Goal: Task Accomplishment & Management: Complete application form

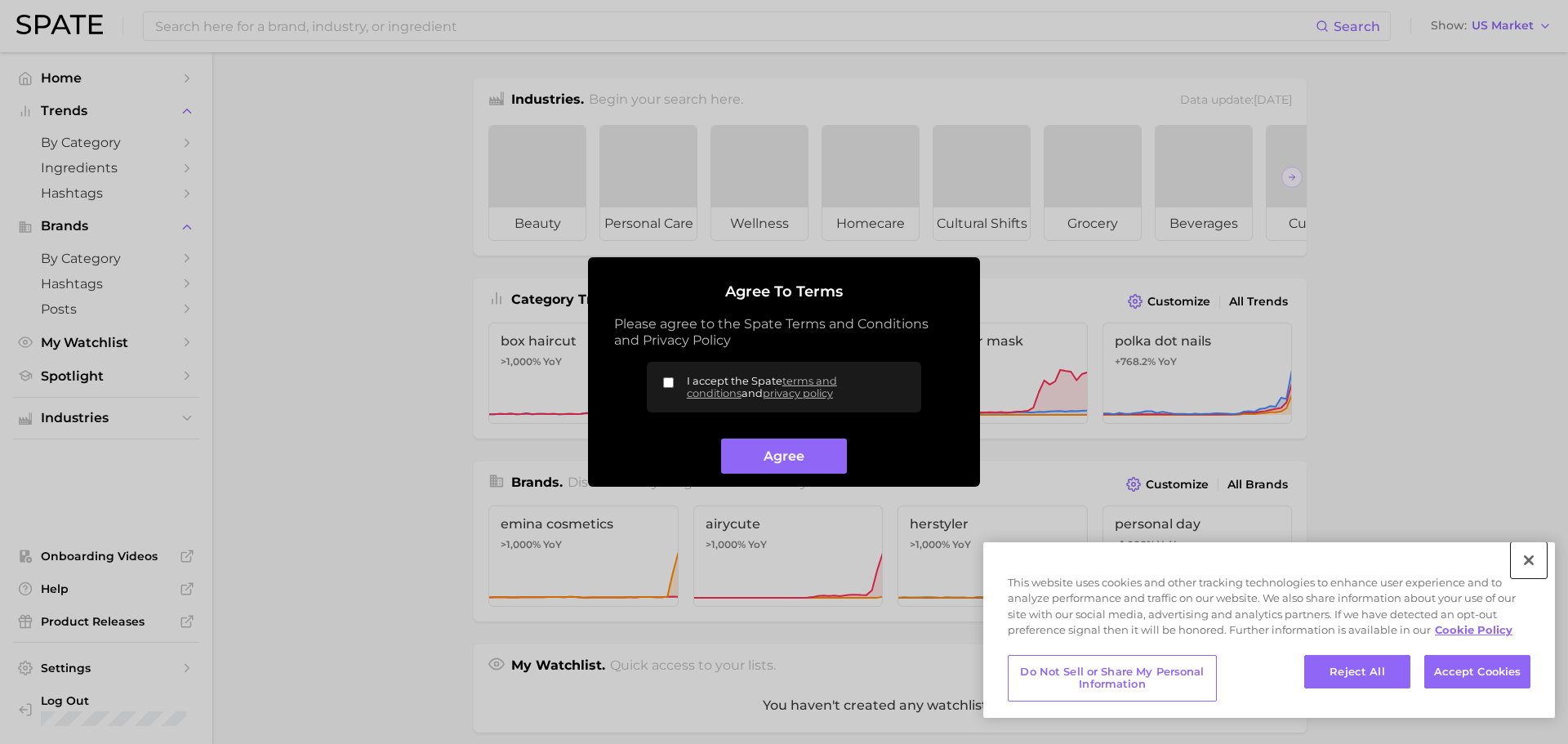
click at [1524, 558] on button "Close" at bounding box center [1530, 560] width 36 height 36
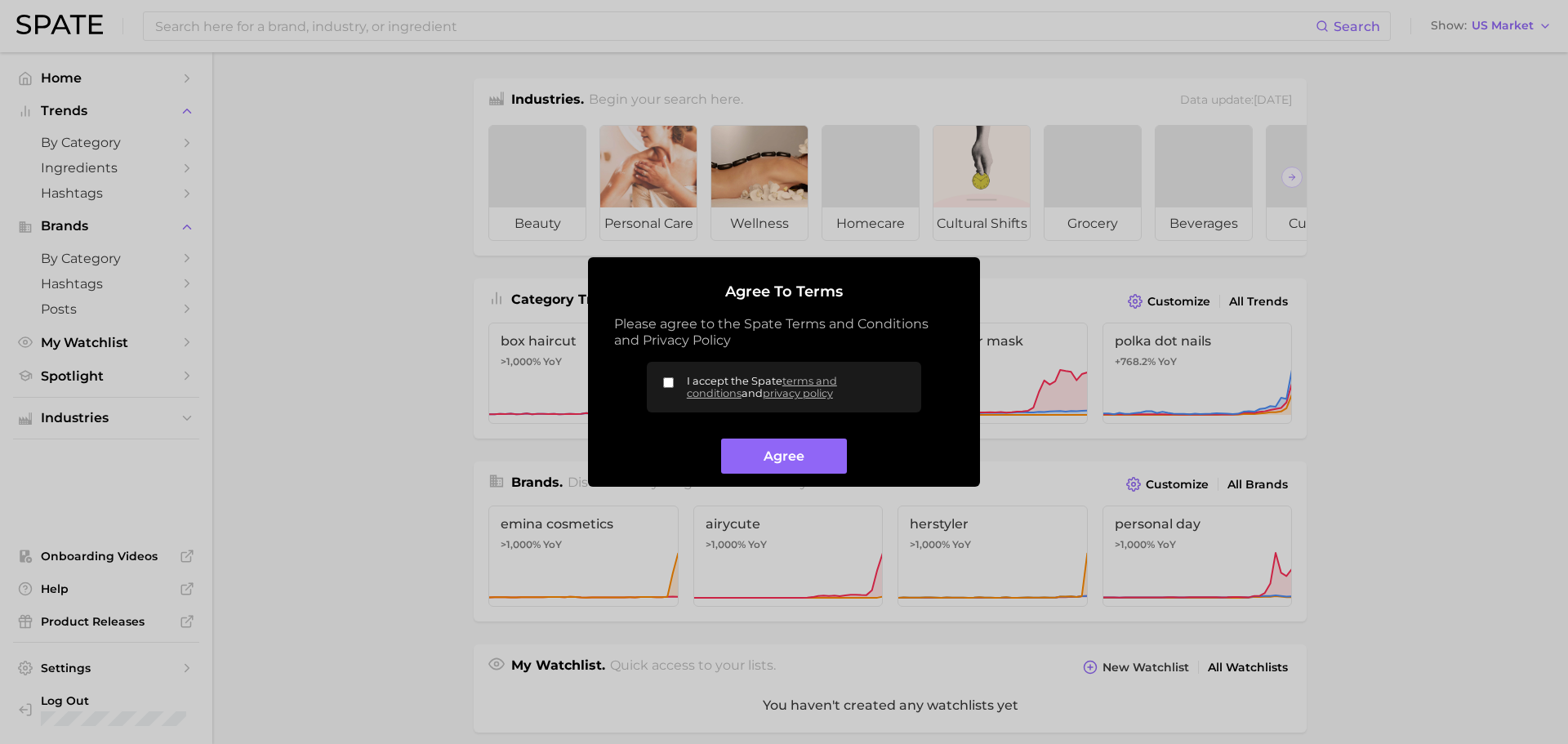
click at [666, 383] on input "I accept the Spate terms and conditions and privacy policy" at bounding box center [668, 383] width 11 height 11
checkbox input "true"
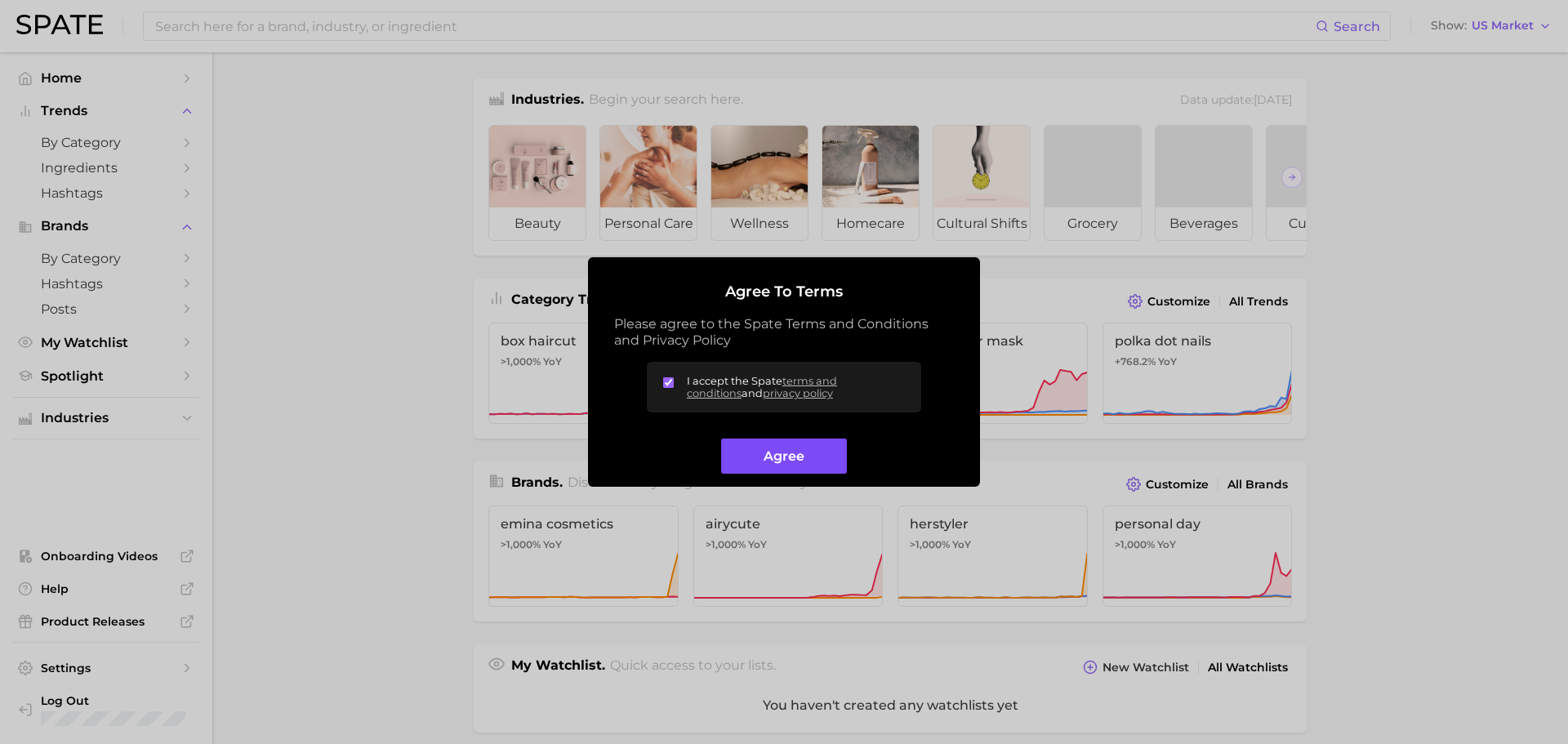
click at [757, 456] on button "Agree" at bounding box center [783, 456] width 125 height 35
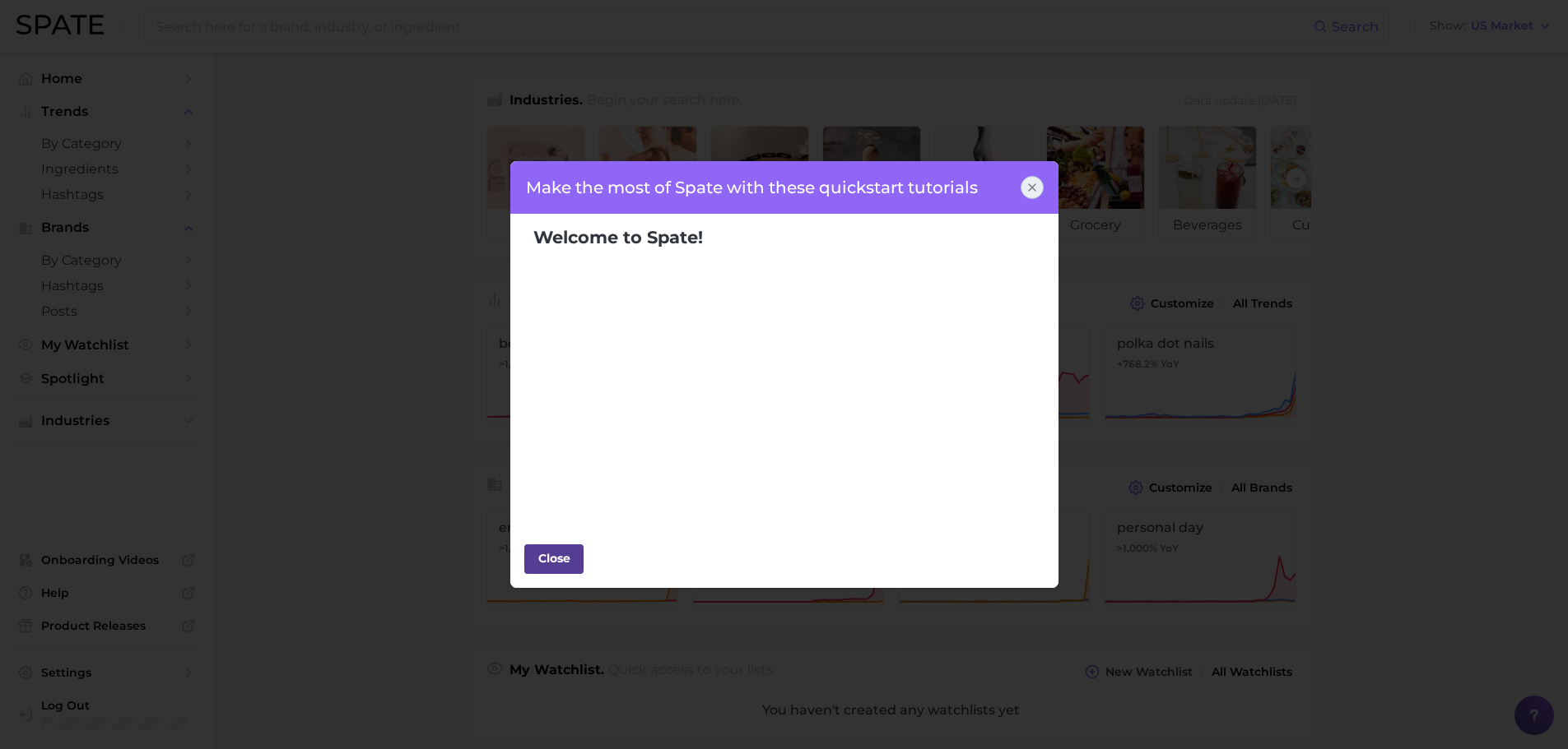
click at [536, 559] on div "Close" at bounding box center [553, 558] width 49 height 25
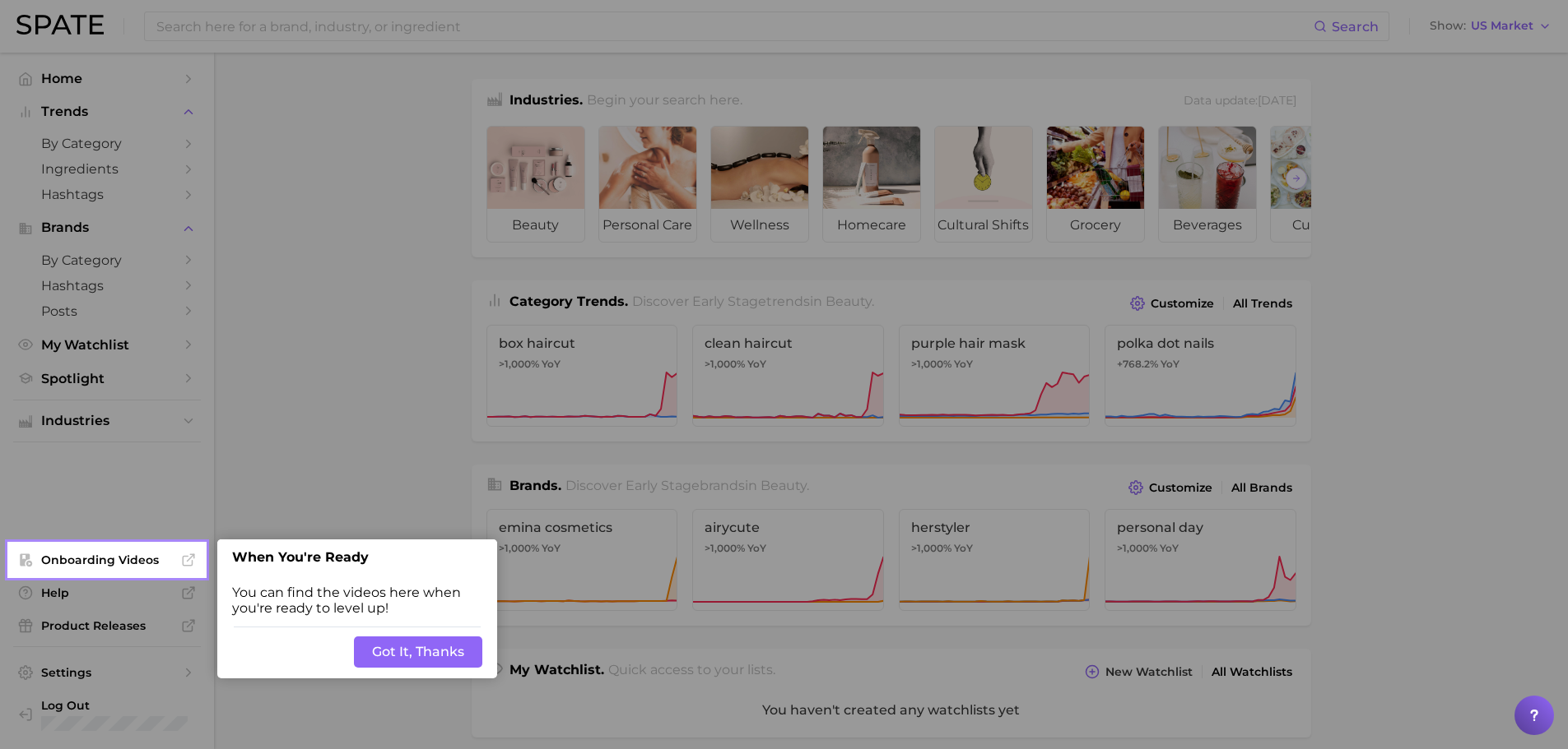
click at [445, 658] on button "Got It, Thanks" at bounding box center [417, 652] width 128 height 31
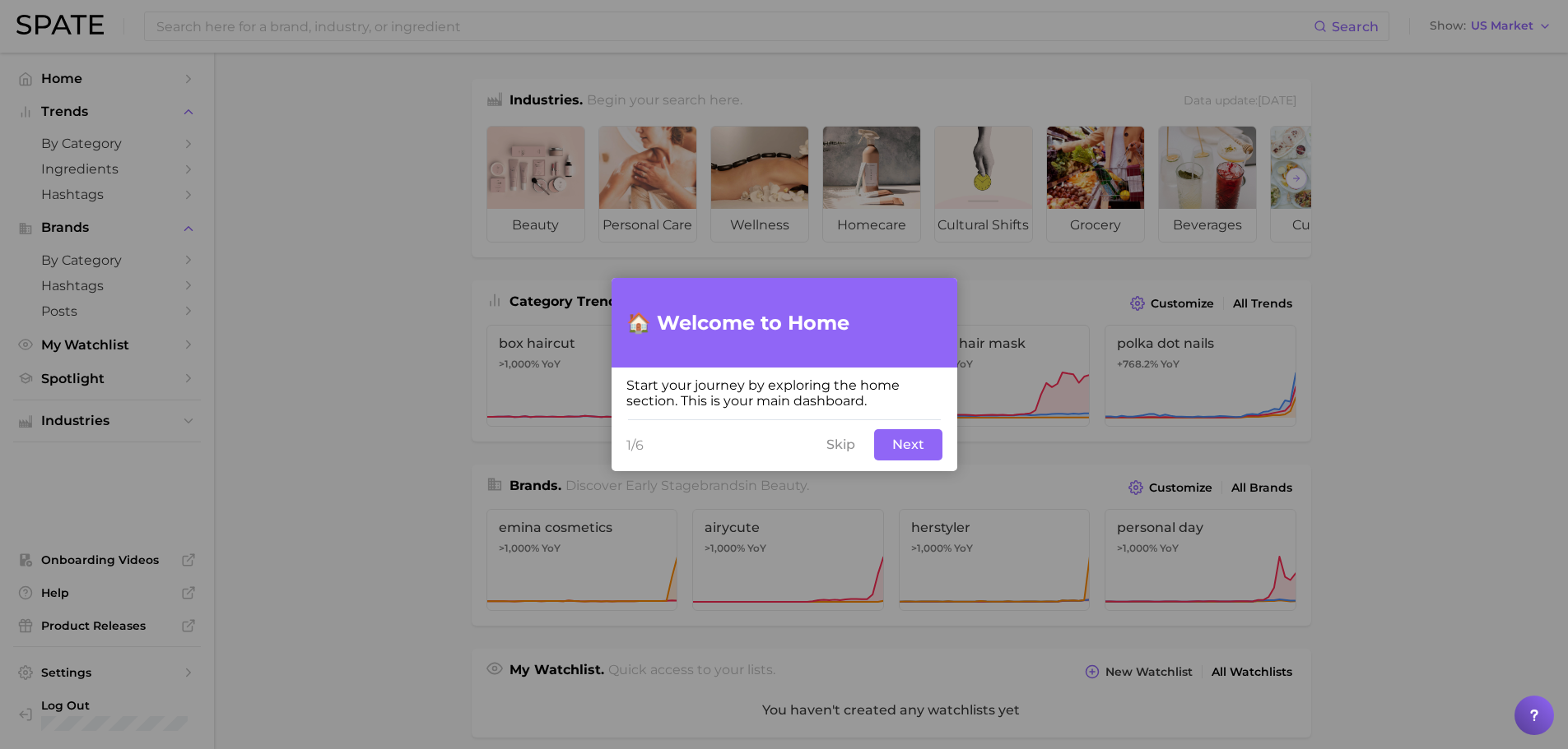
click at [842, 445] on button "Skip" at bounding box center [841, 445] width 48 height 31
